Goal: Transaction & Acquisition: Purchase product/service

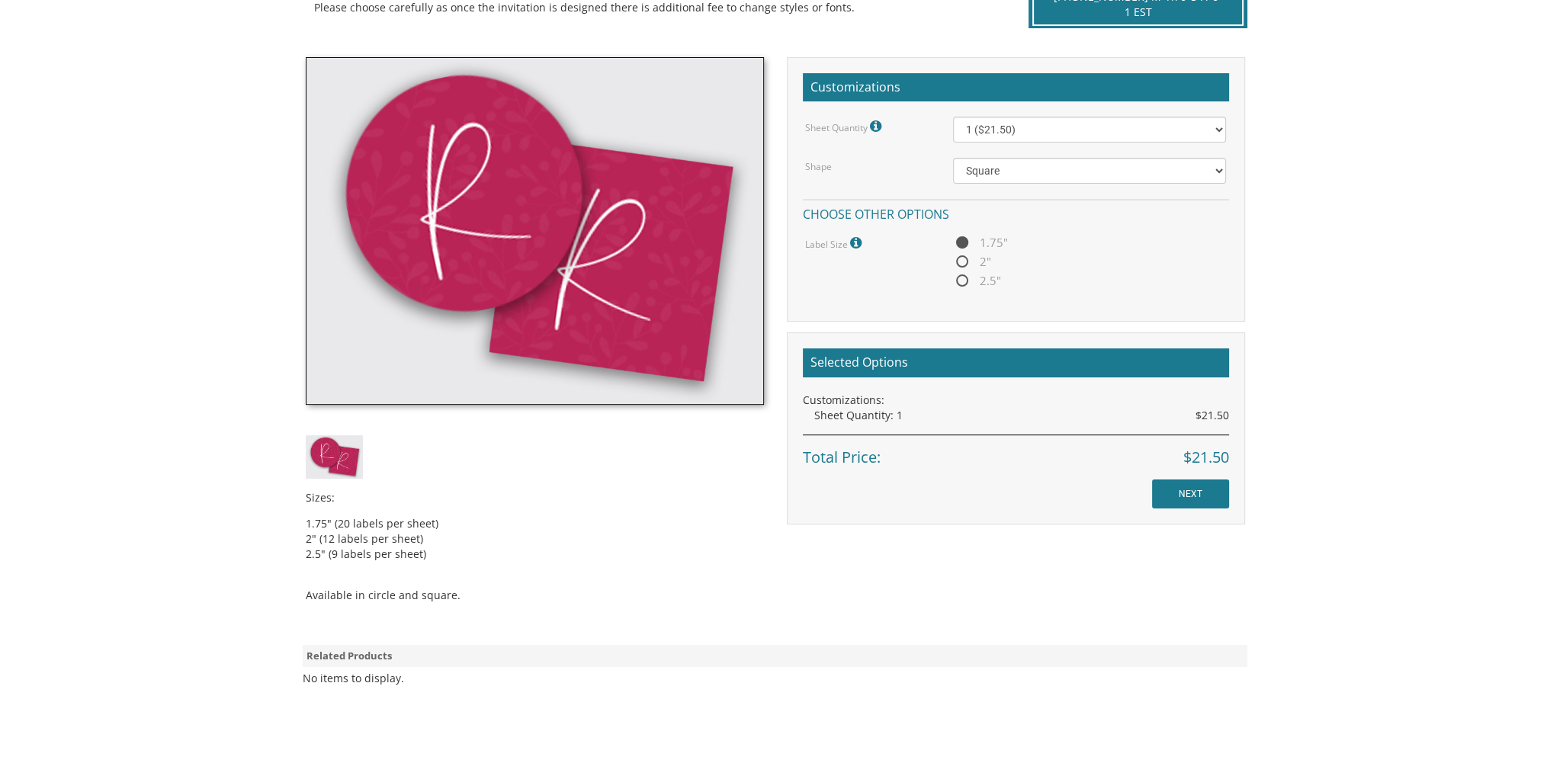
scroll to position [381, 0]
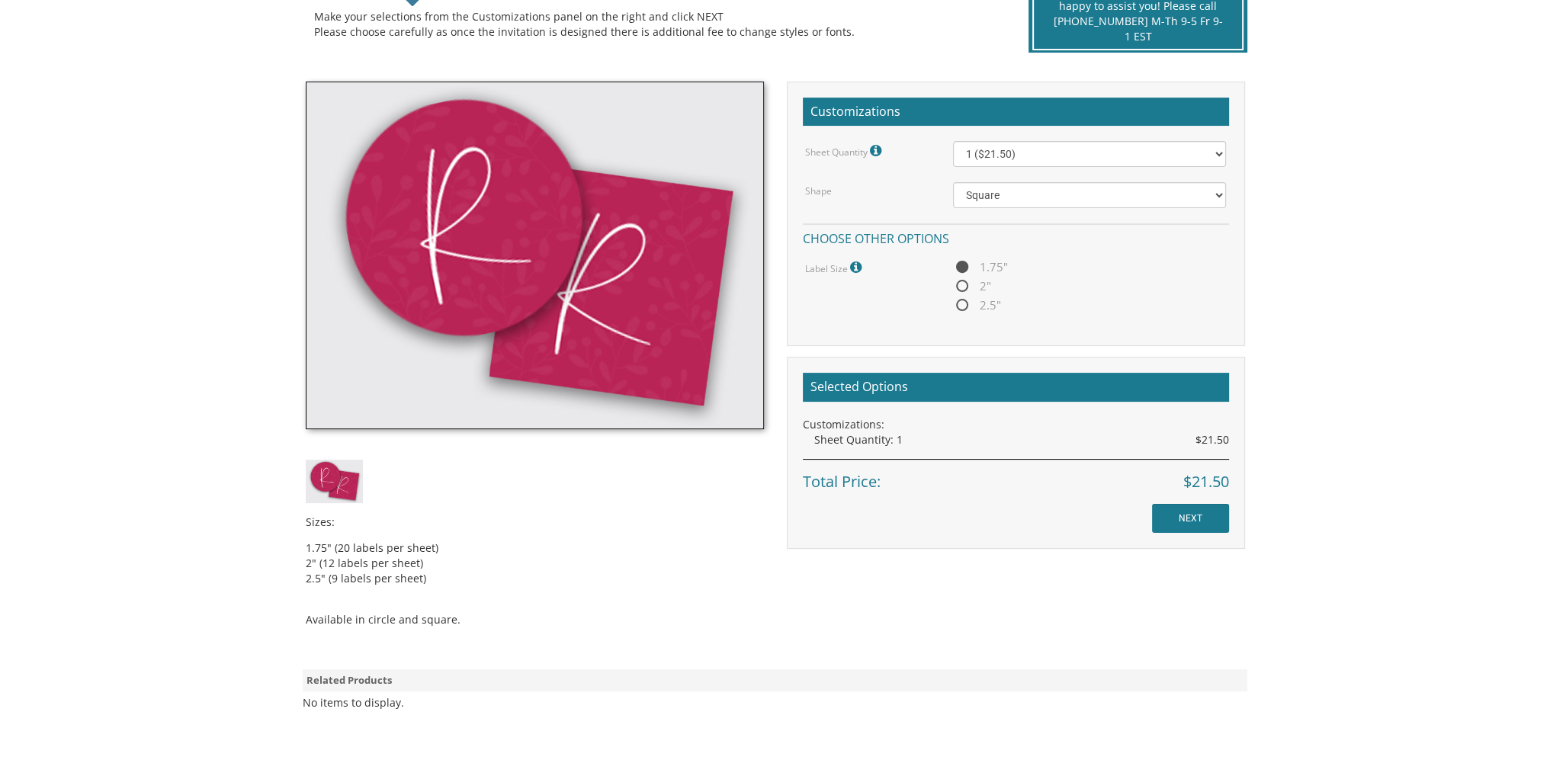
click at [977, 292] on span "2"" at bounding box center [972, 286] width 38 height 19
click at [963, 292] on input "2"" at bounding box center [958, 287] width 10 height 10
radio input "true"
click at [975, 309] on span "2.5"" at bounding box center [977, 305] width 48 height 19
click at [963, 309] on input "2.5"" at bounding box center [958, 306] width 10 height 10
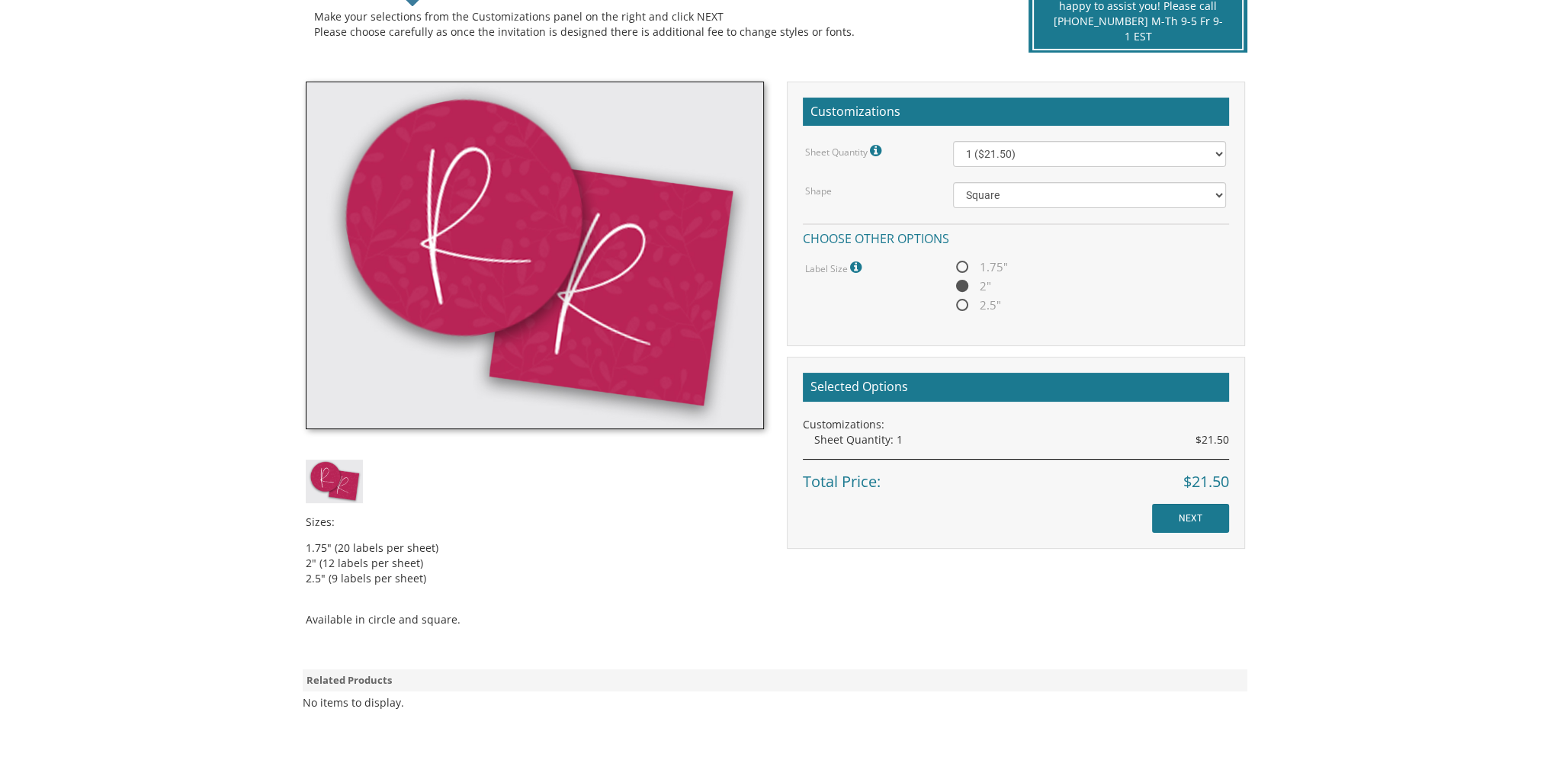
radio input "true"
